Goal: Information Seeking & Learning: Learn about a topic

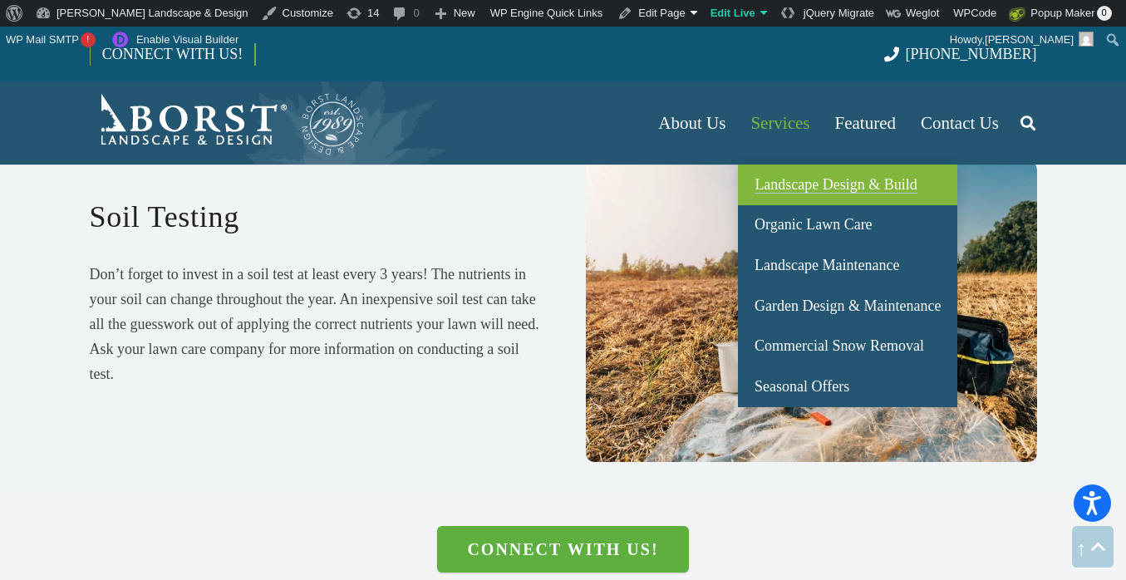
click at [824, 172] on link "Landscape Design & Build" at bounding box center [847, 185] width 219 height 41
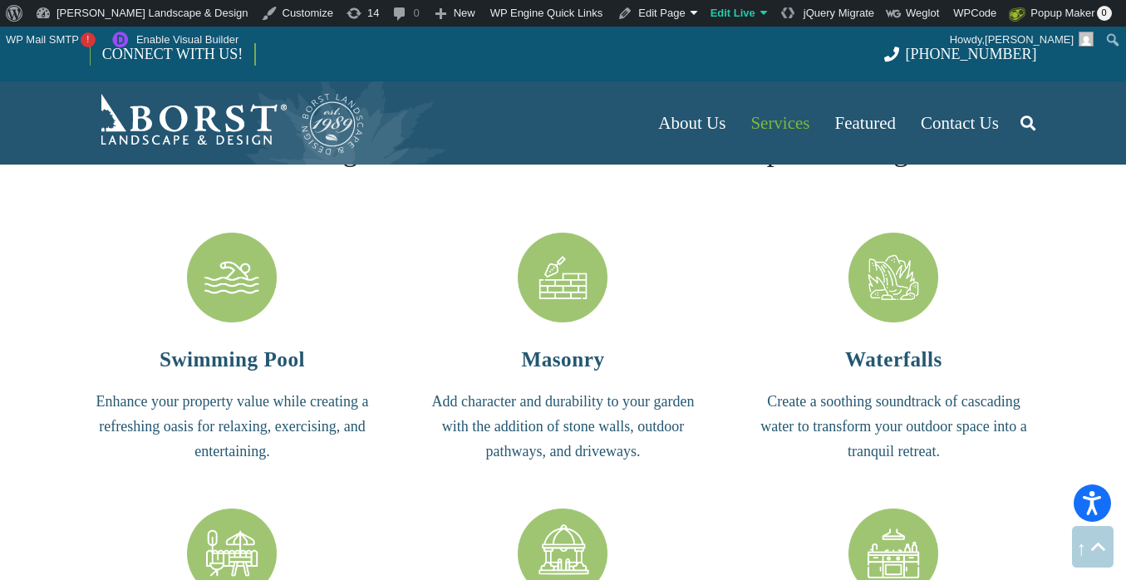
scroll to position [3582, 0]
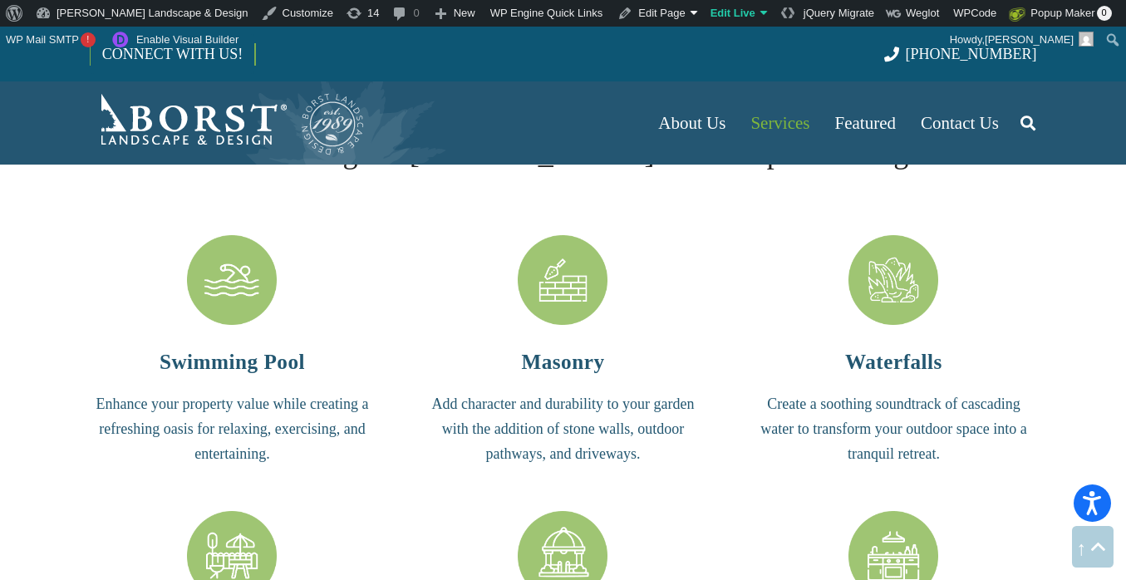
click at [254, 511] on img "Patios" at bounding box center [232, 556] width 90 height 90
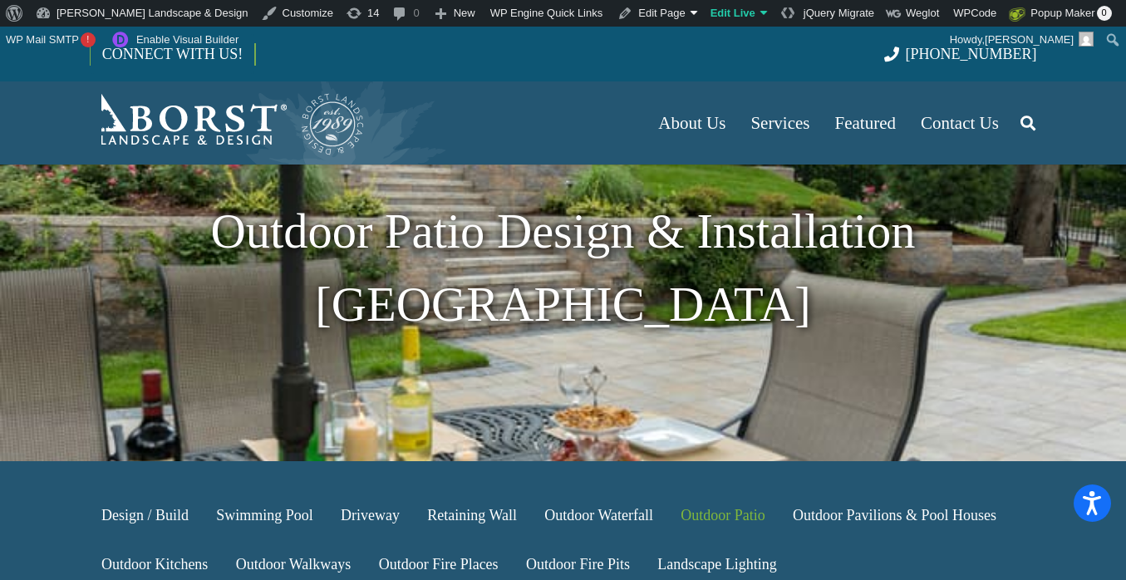
scroll to position [95, 0]
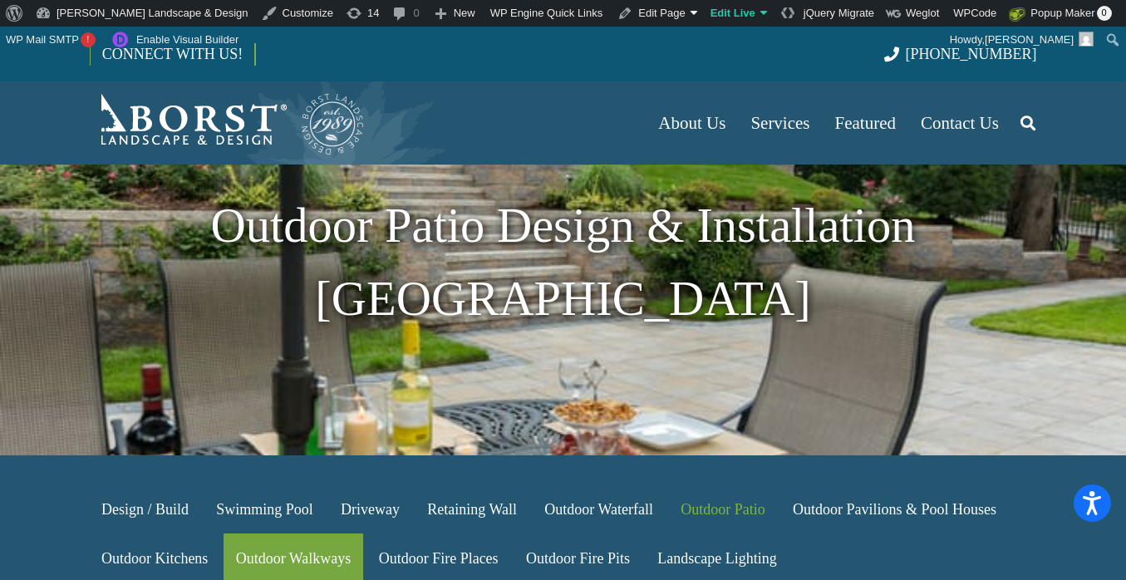
click at [283, 534] on link "Outdoor Walkways" at bounding box center [293, 558] width 139 height 49
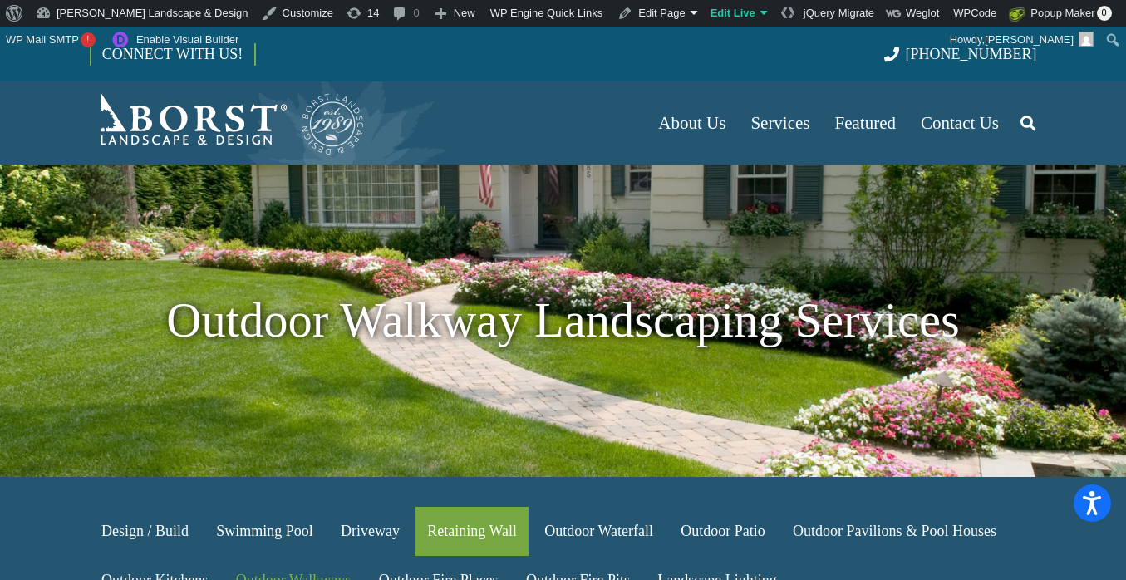
click at [450, 529] on link "Retaining Wall" at bounding box center [472, 531] width 113 height 49
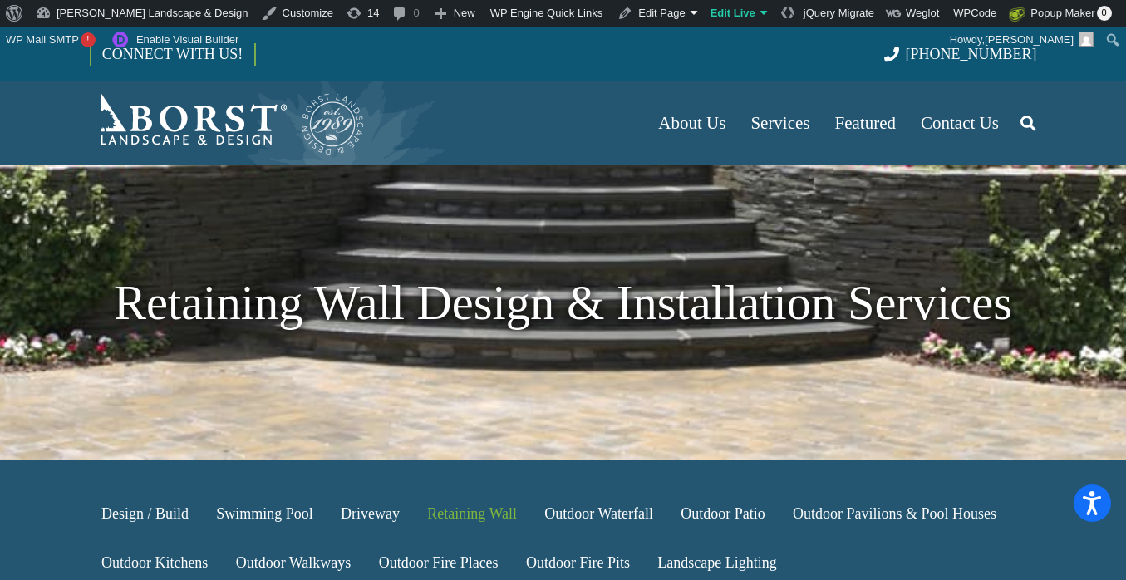
scroll to position [115, 0]
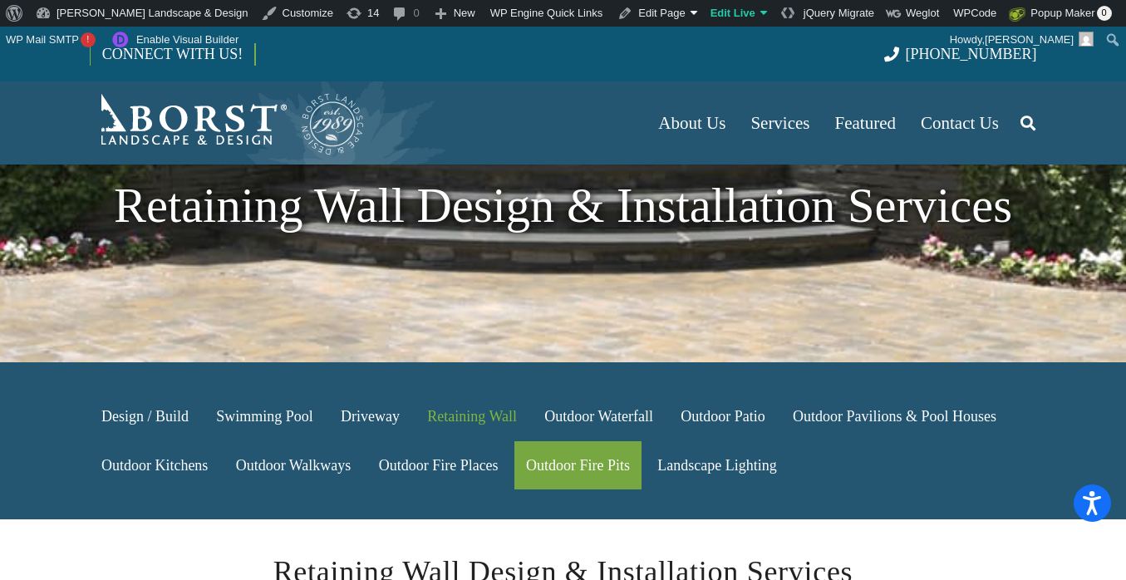
click at [544, 463] on link "Outdoor Fire Pits" at bounding box center [579, 465] width 128 height 49
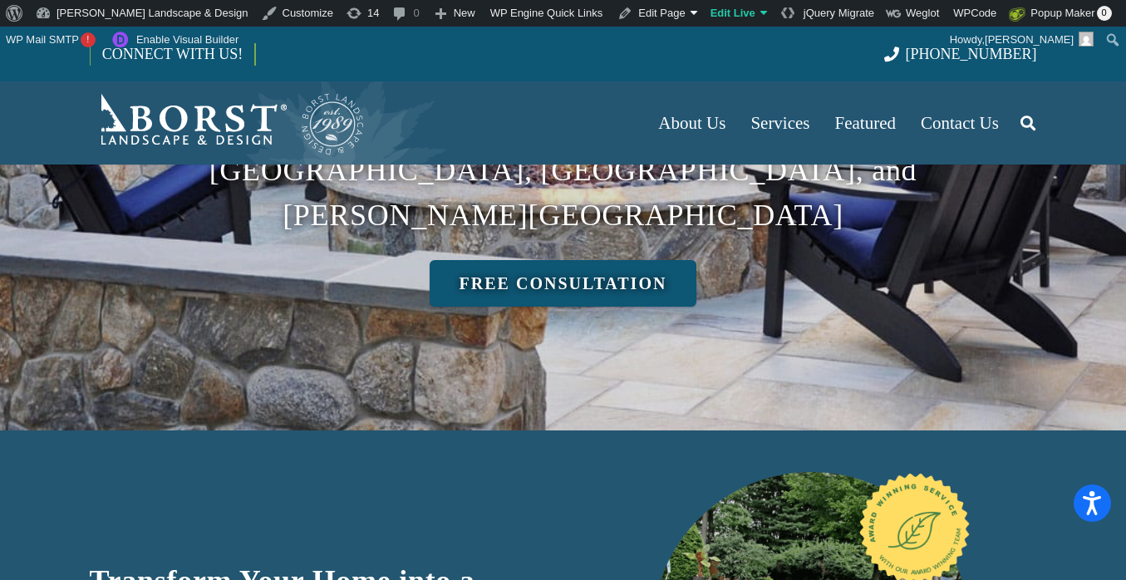
scroll to position [470, 0]
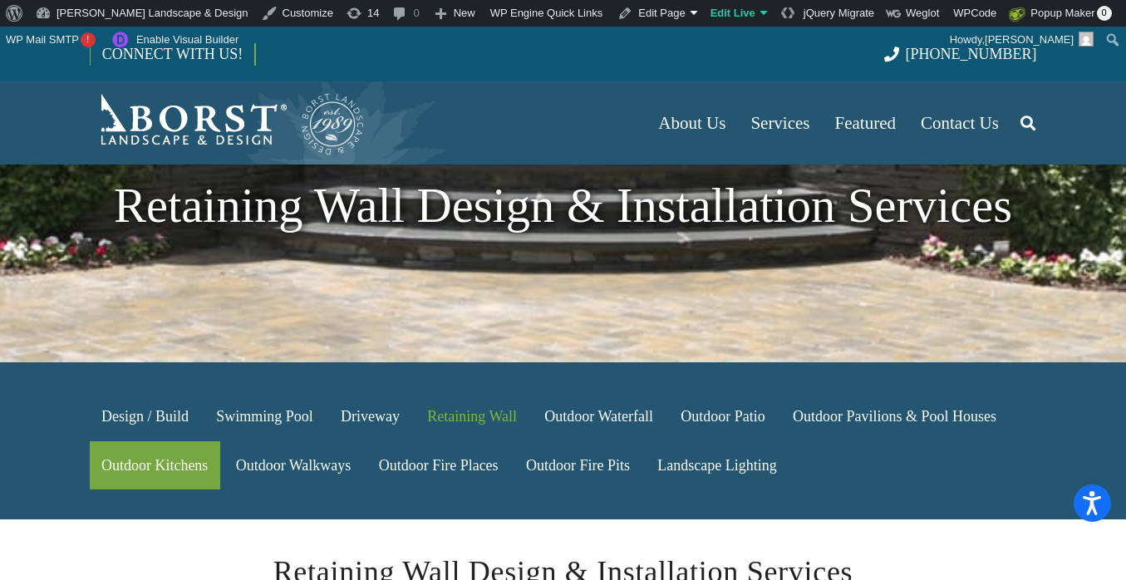
click at [176, 460] on link "Outdoor Kitchens" at bounding box center [155, 465] width 130 height 49
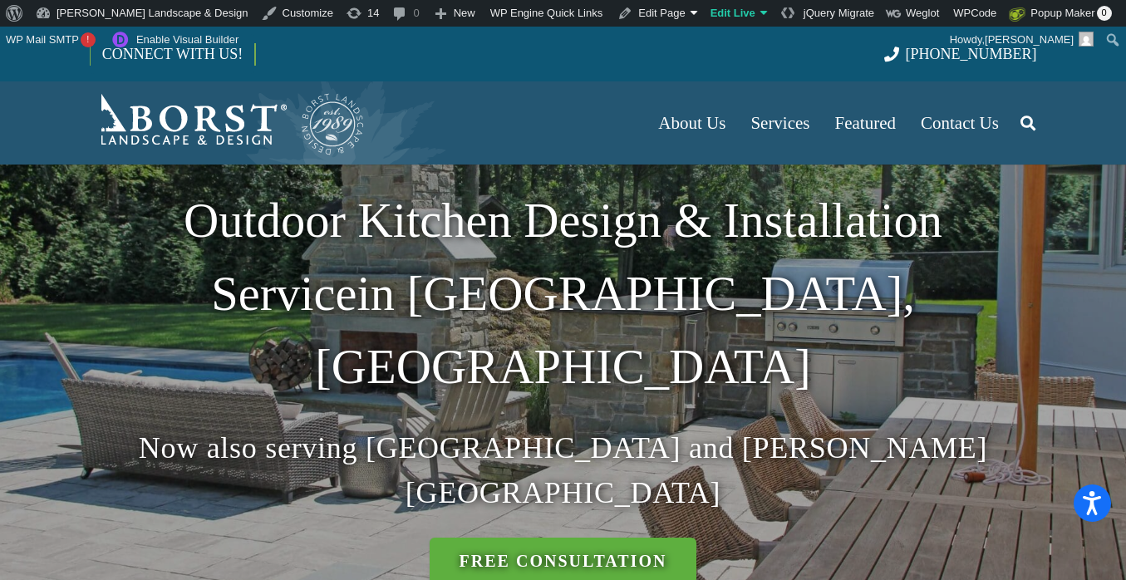
scroll to position [174, 0]
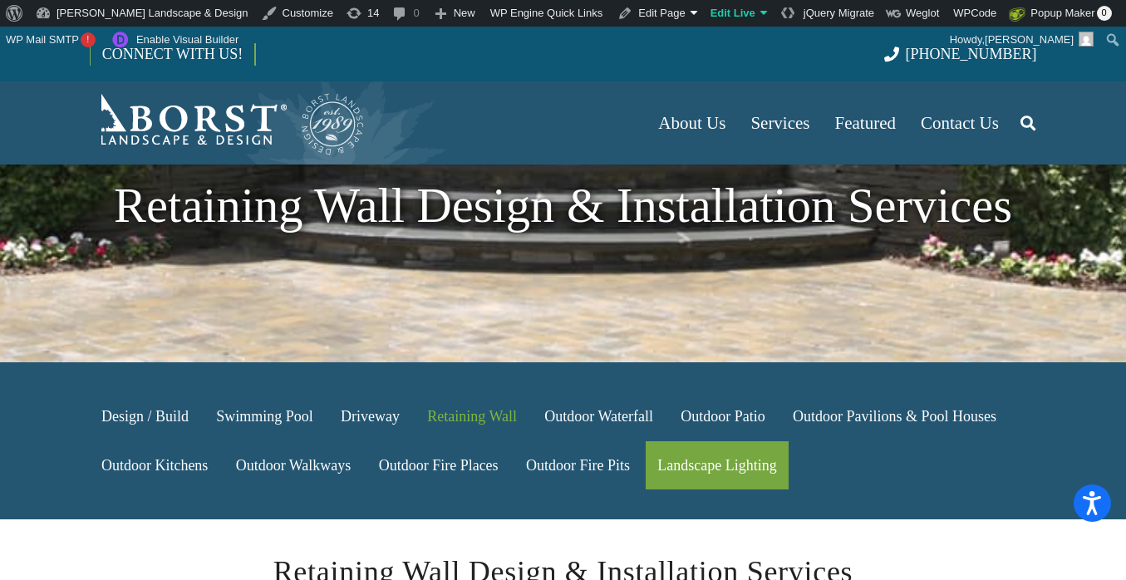
click at [731, 463] on link "Landscape Lighting" at bounding box center [717, 465] width 143 height 49
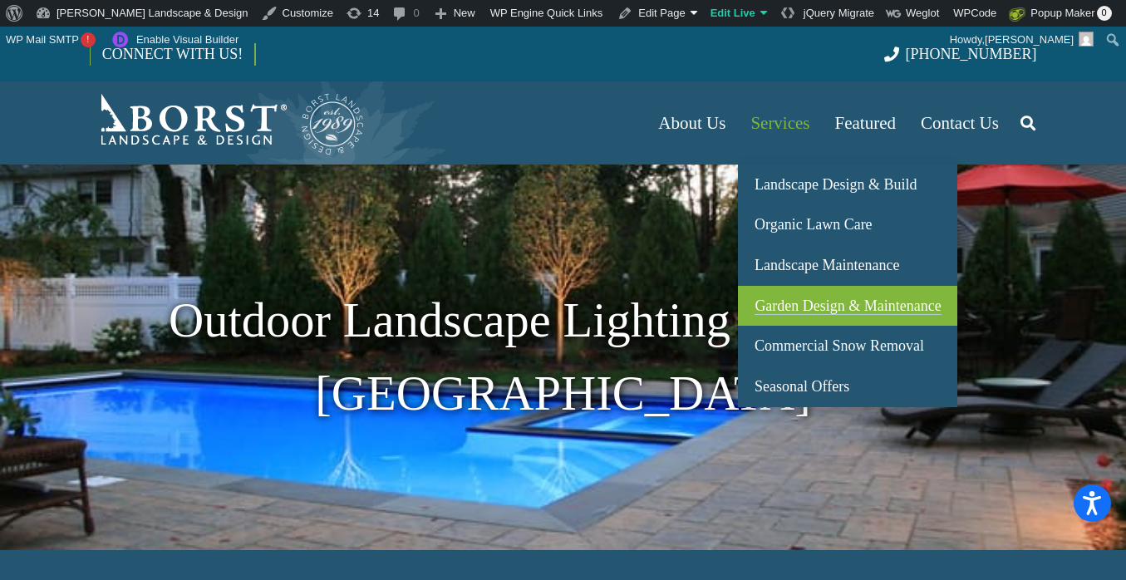
click at [817, 302] on span "Garden Design & Maintenance" at bounding box center [848, 306] width 186 height 17
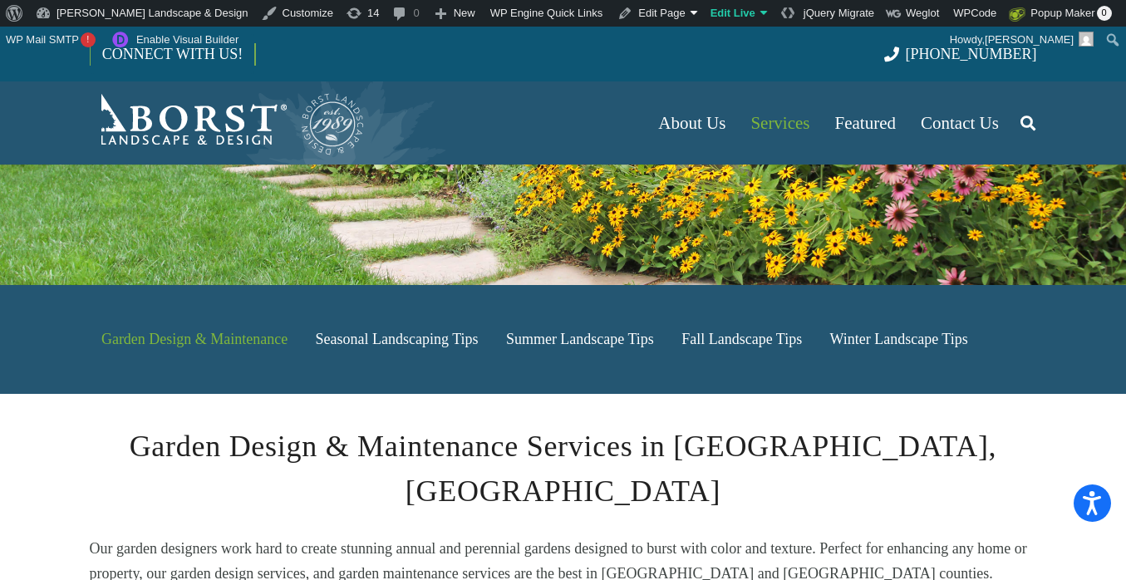
scroll to position [194, 0]
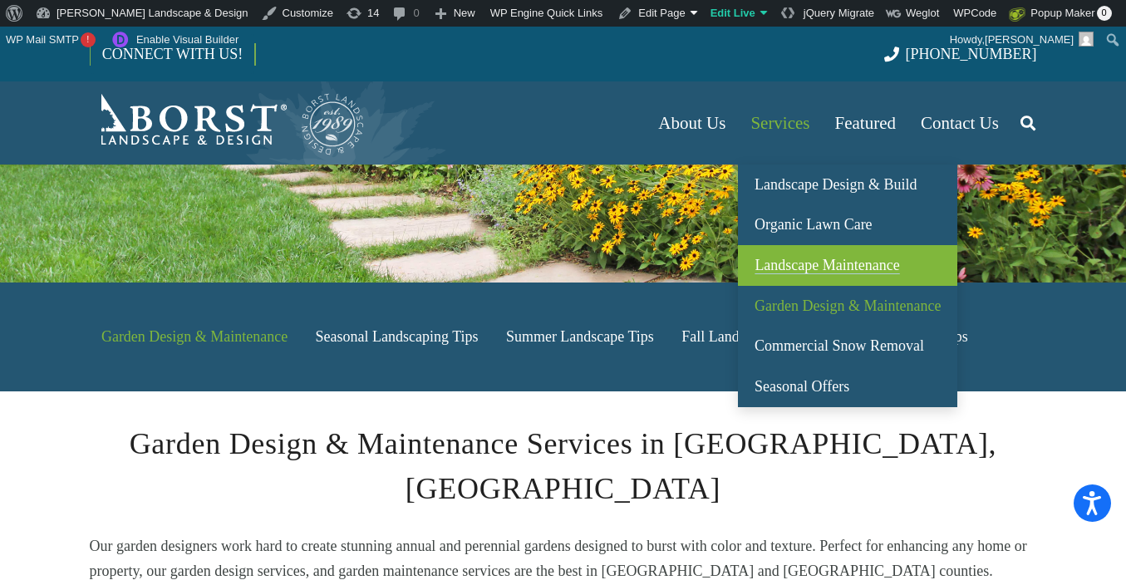
click at [836, 274] on link "Landscape Maintenance" at bounding box center [847, 265] width 219 height 41
